Goal: Task Accomplishment & Management: Complete application form

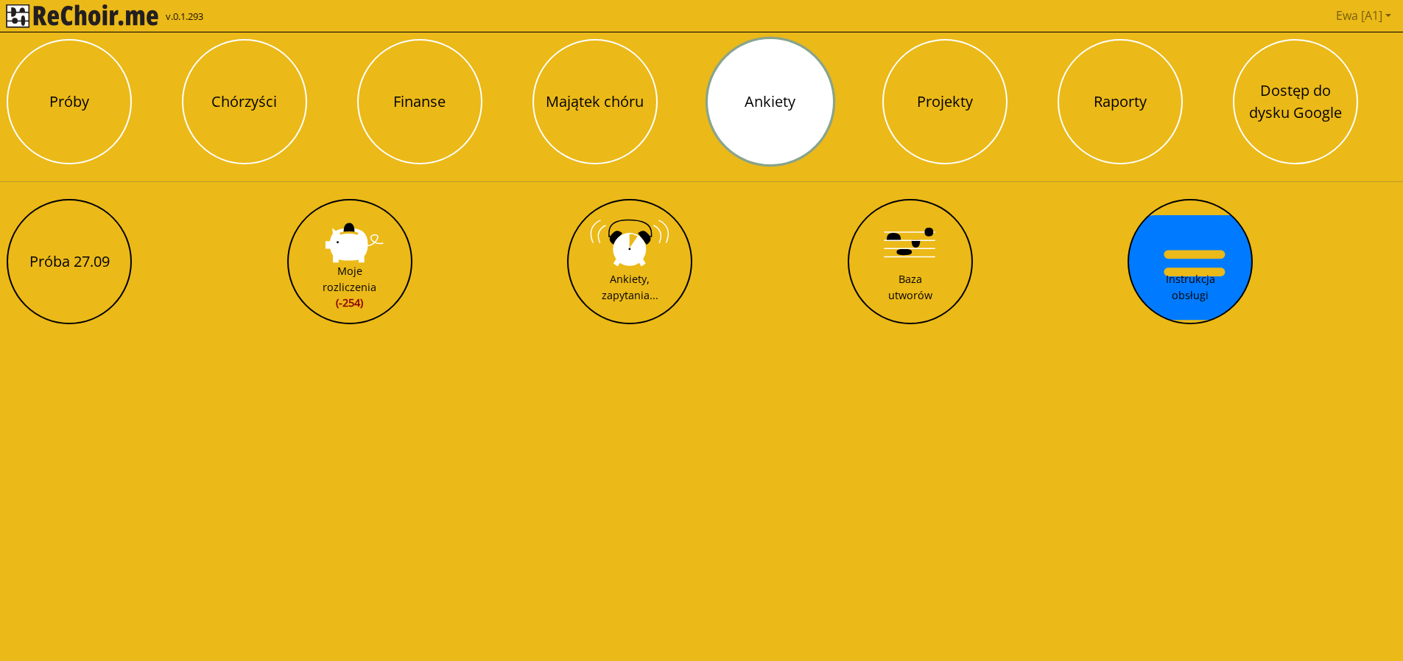
click at [762, 113] on button "Ankiety" at bounding box center [770, 101] width 125 height 125
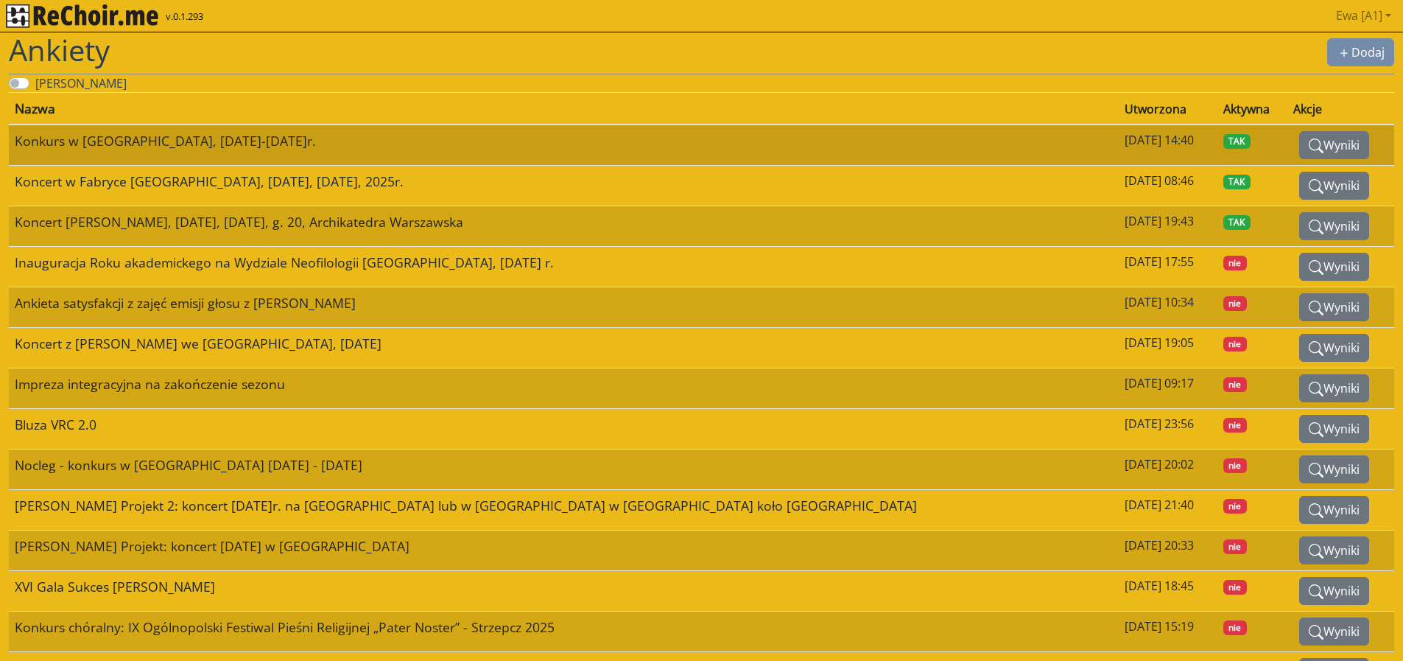
click at [1223, 144] on span "TAK" at bounding box center [1237, 141] width 28 height 15
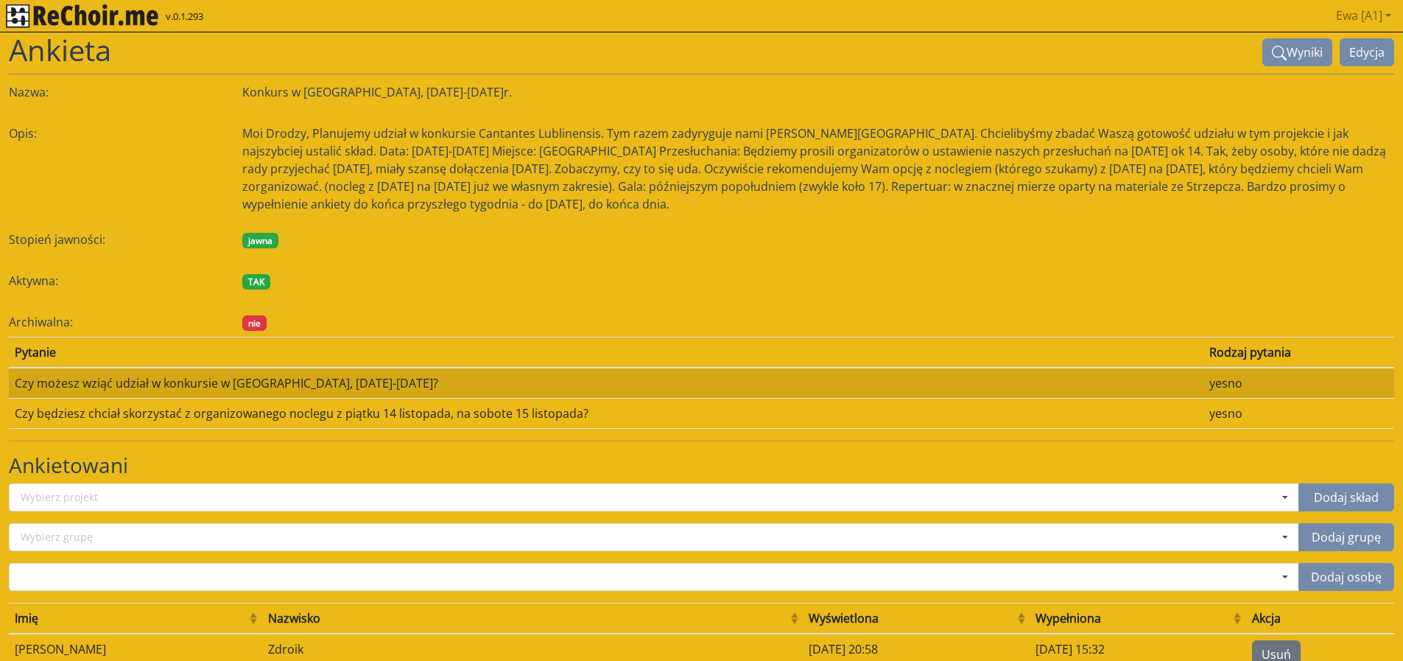
click at [105, 17] on img "rekłajer mi" at bounding box center [82, 16] width 152 height 24
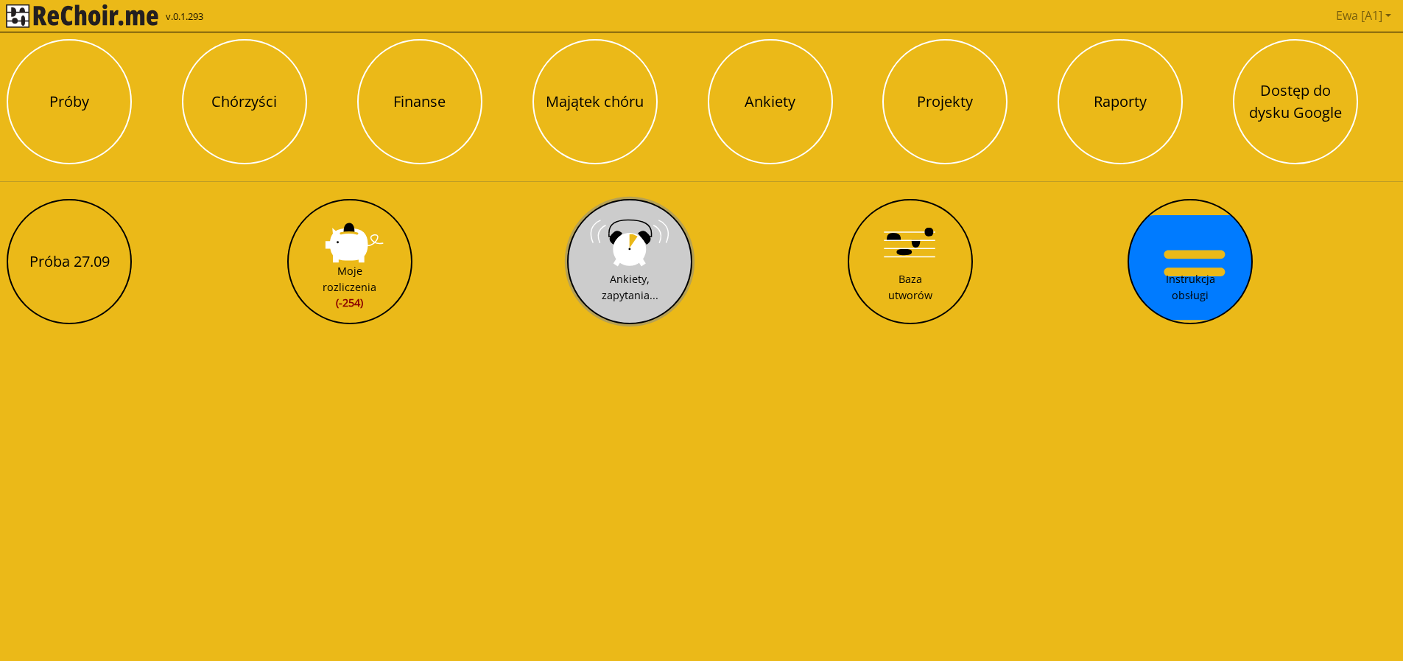
click at [606, 289] on div "Ankiety, zapytania..." at bounding box center [630, 287] width 57 height 32
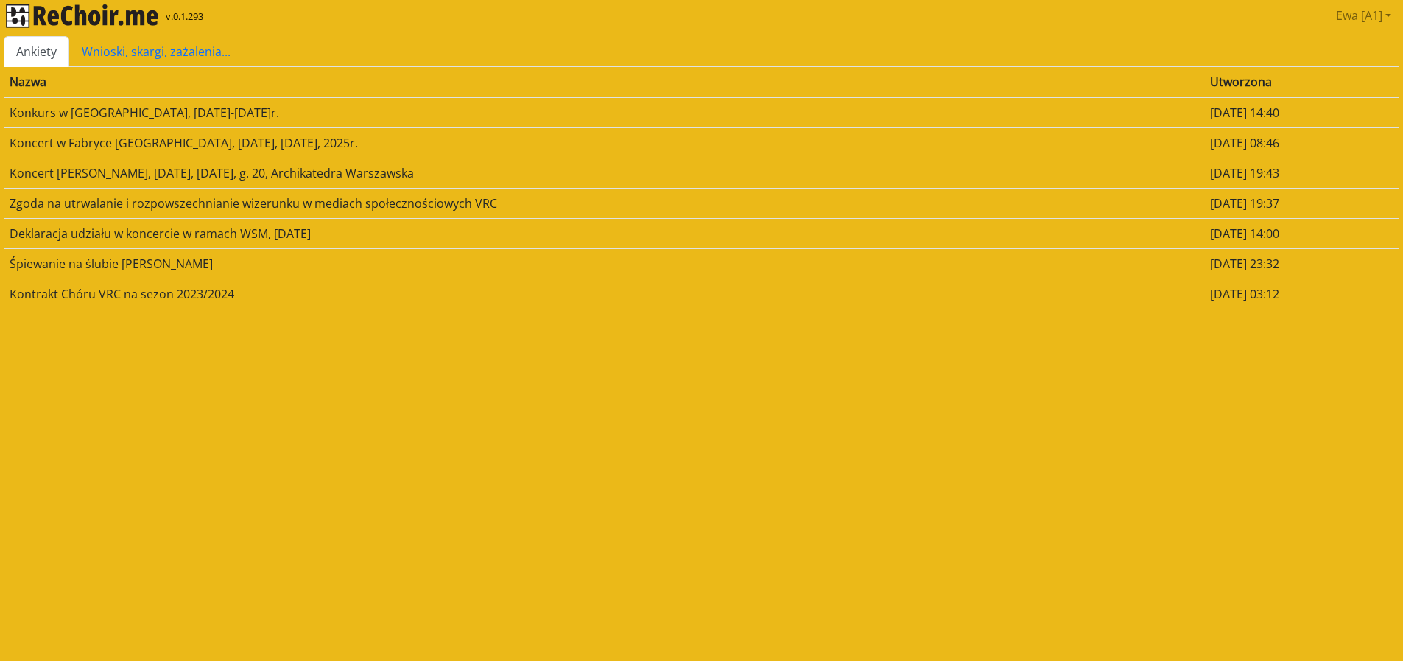
click at [80, 111] on td "Konkurs w [GEOGRAPHIC_DATA], [DATE]-[DATE]r." at bounding box center [604, 112] width 1200 height 31
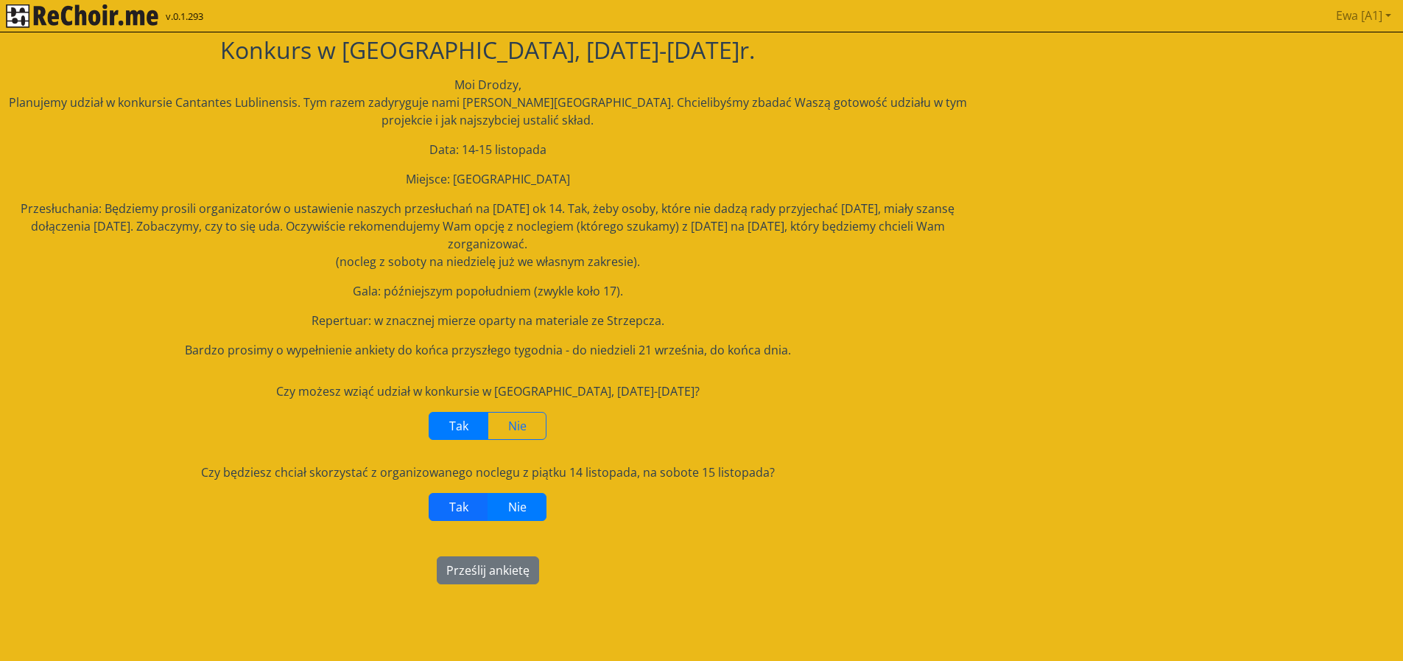
click at [465, 510] on span "Tak" at bounding box center [458, 507] width 19 height 16
click at [482, 576] on button "Prześlij ankietę" at bounding box center [488, 570] width 102 height 28
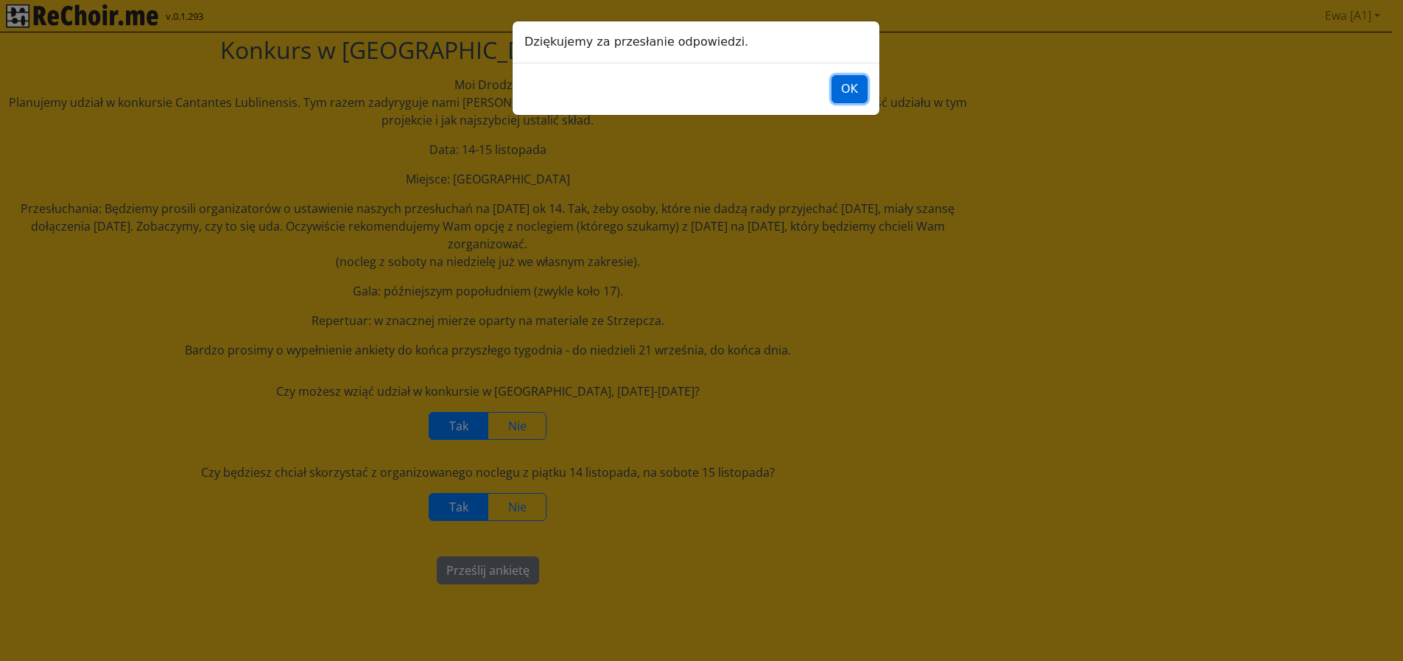
click at [848, 99] on button "OK" at bounding box center [849, 89] width 36 height 28
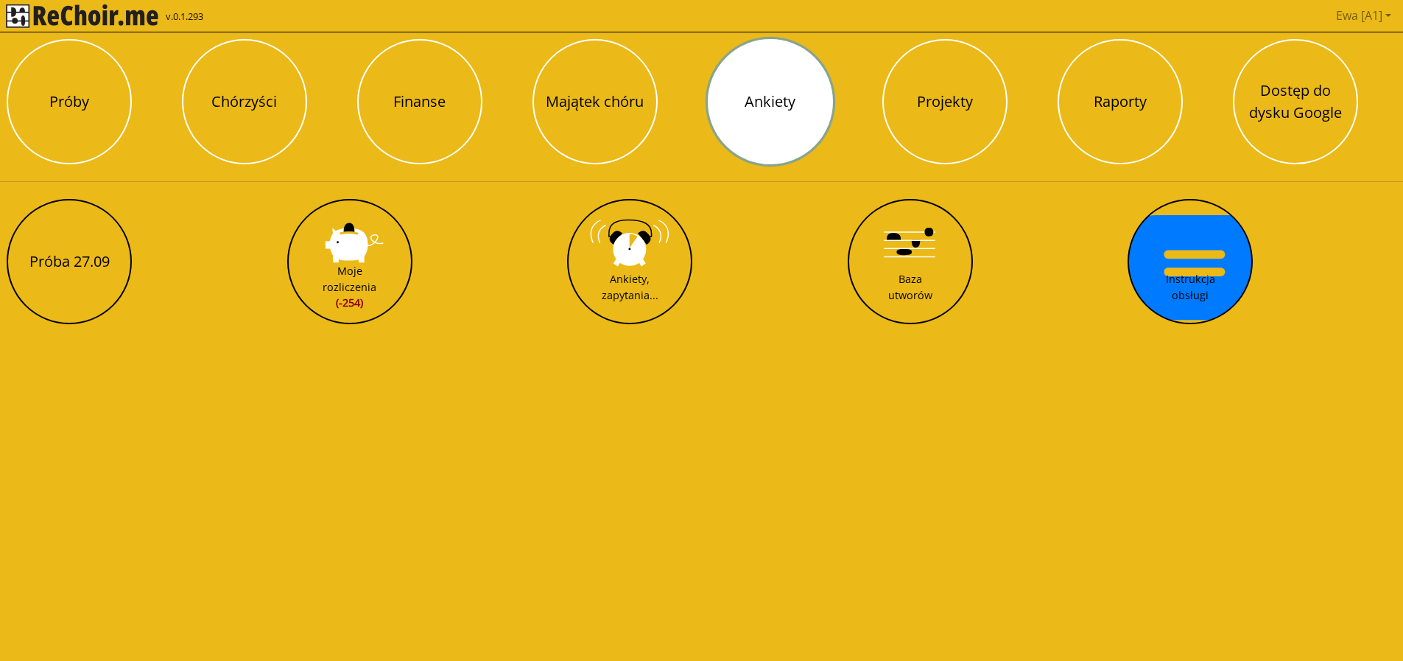
click at [780, 113] on button "Ankiety" at bounding box center [770, 101] width 125 height 125
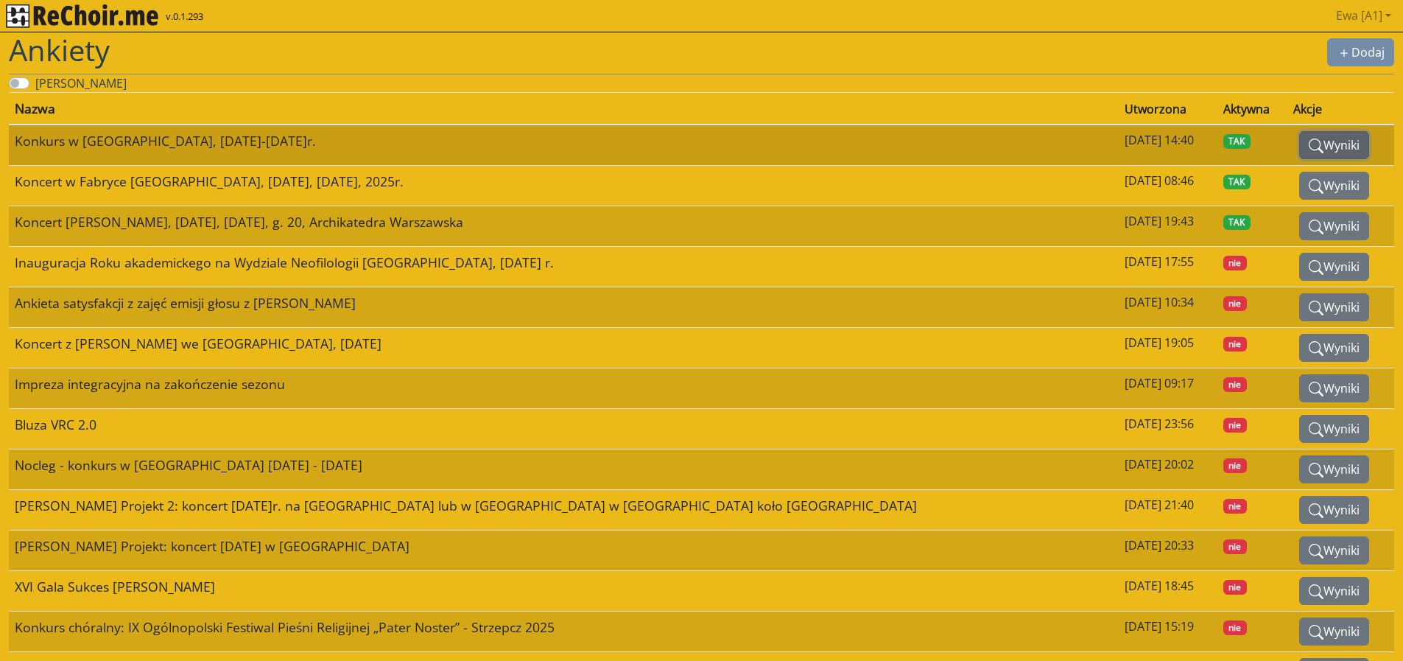
click at [1301, 152] on button "Wyniki" at bounding box center [1334, 145] width 70 height 28
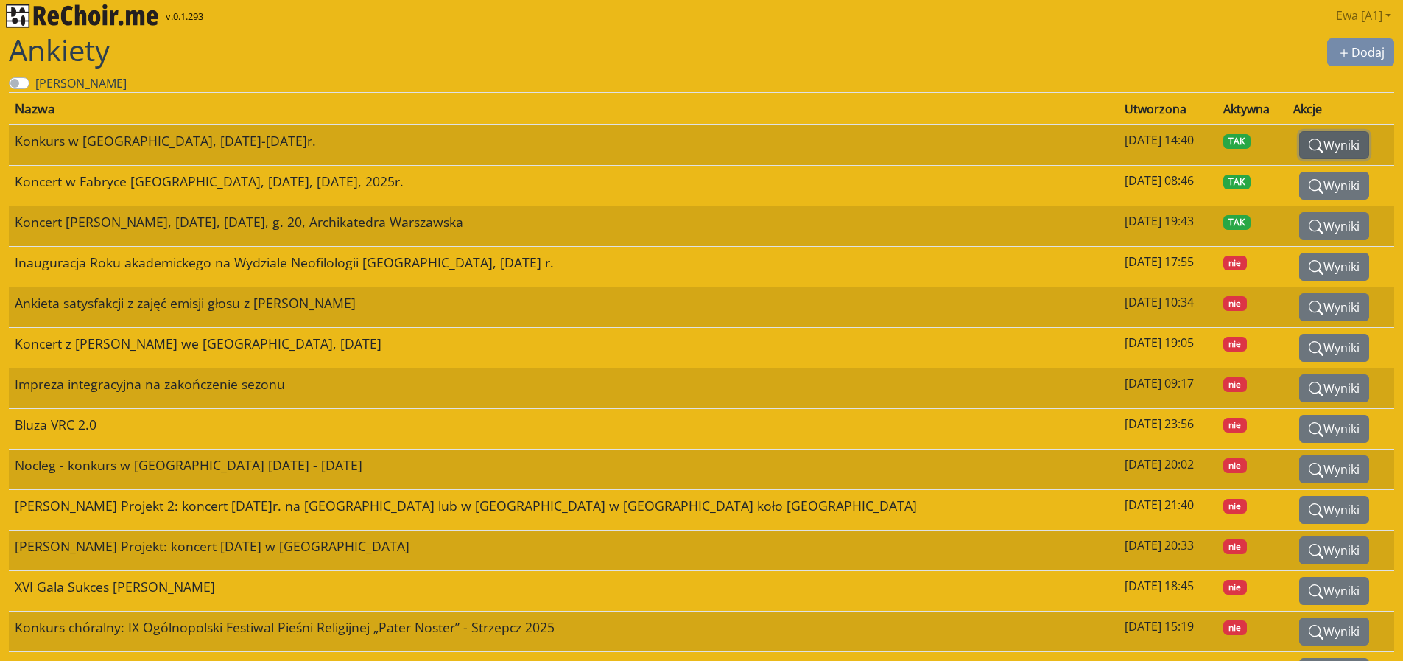
select select
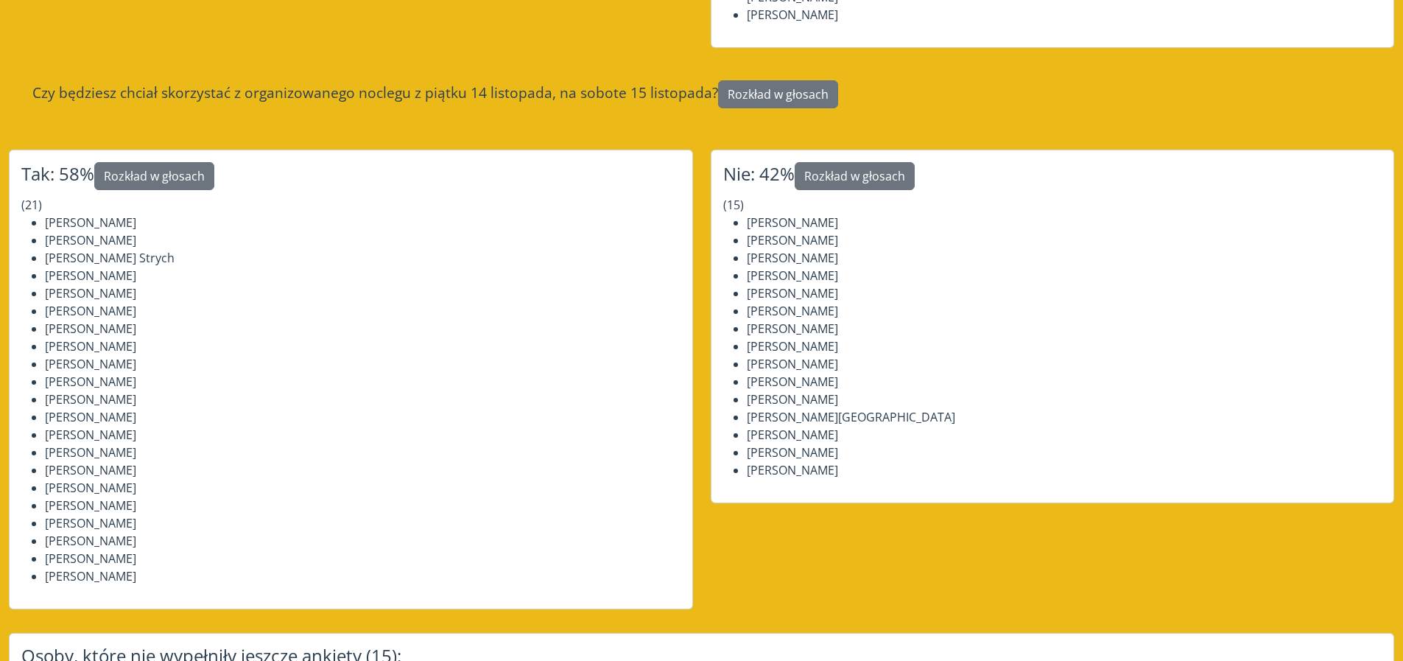
scroll to position [865, 0]
